Goal: Transaction & Acquisition: Download file/media

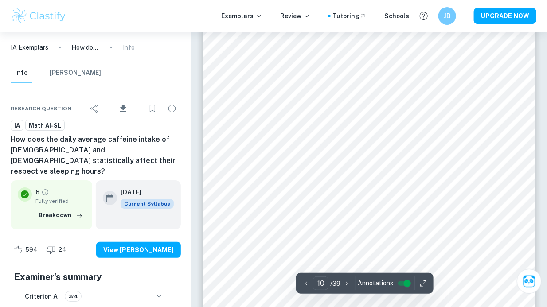
scroll to position [3530, 0]
type input "9"
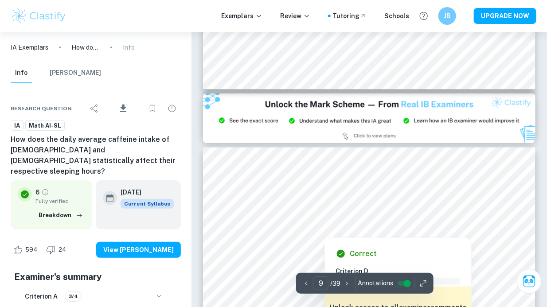
click at [401, 227] on div at bounding box center [370, 222] width 254 height 14
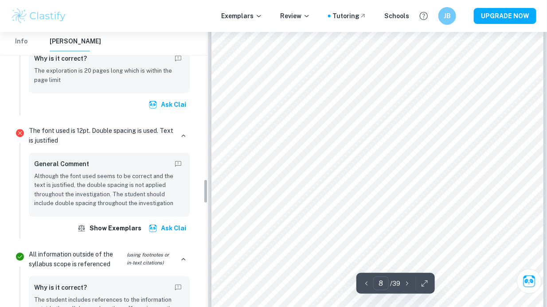
scroll to position [1659, 0]
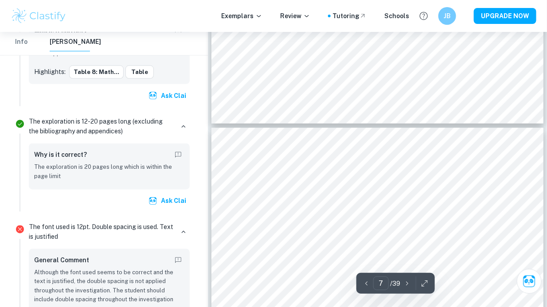
type input "7"
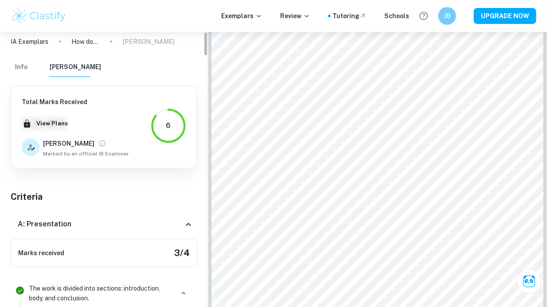
scroll to position [0, 0]
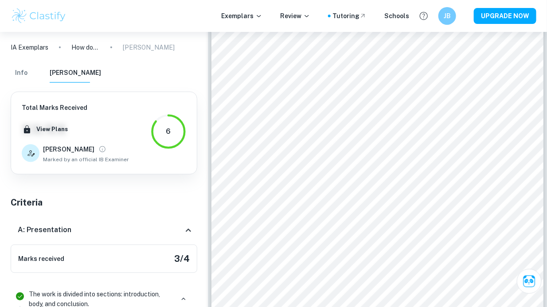
click at [26, 43] on p "IA Exemplars" at bounding box center [30, 48] width 38 height 10
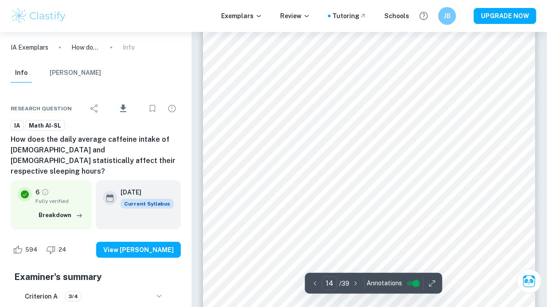
scroll to position [5841, 0]
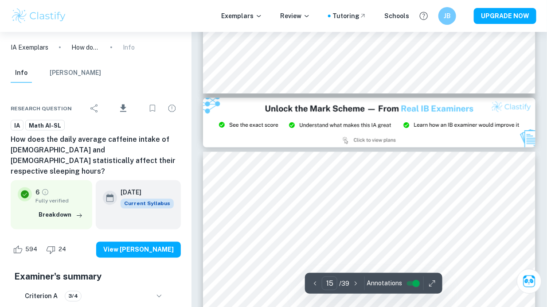
type input "14"
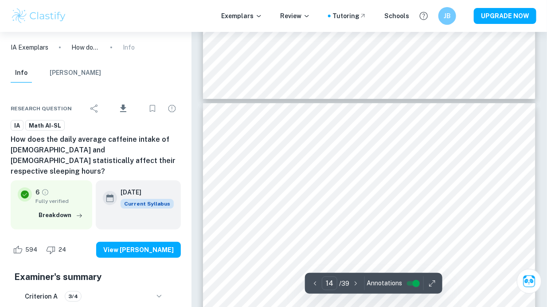
scroll to position [5745, 0]
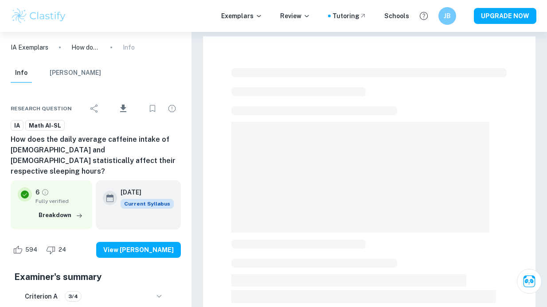
click at [124, 107] on icon "Download" at bounding box center [123, 109] width 6 height 8
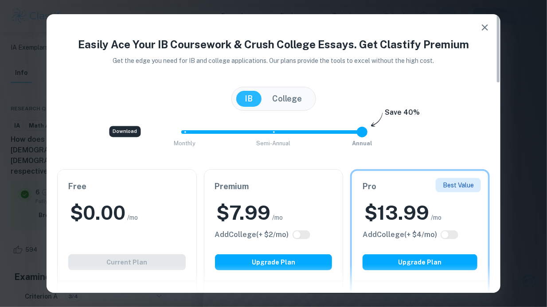
click at [118, 200] on h2 "$ 0.00" at bounding box center [97, 213] width 55 height 26
click at [483, 34] on button "button" at bounding box center [485, 28] width 18 height 18
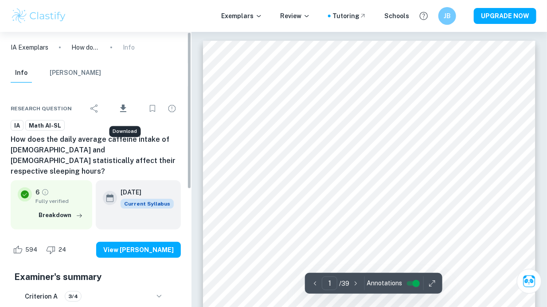
click at [120, 110] on icon "Download" at bounding box center [123, 108] width 11 height 11
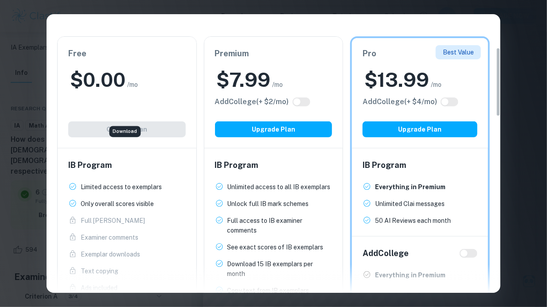
scroll to position [177, 0]
